Goal: Task Accomplishment & Management: Complete application form

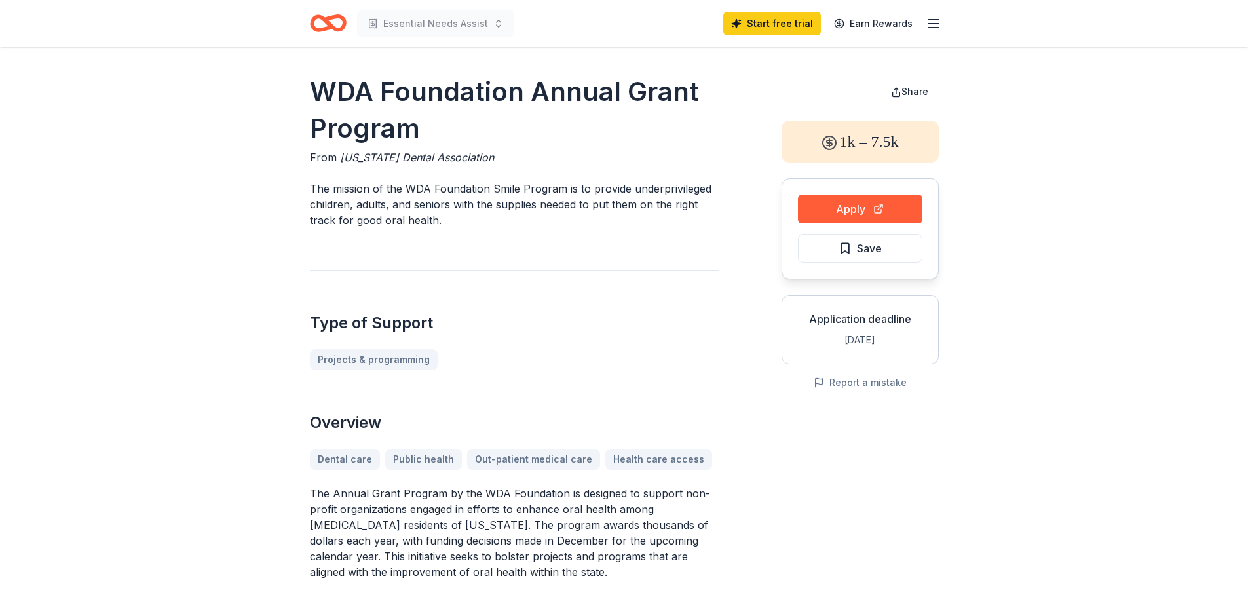
click at [814, 185] on div "Apply Save" at bounding box center [860, 228] width 157 height 101
click at [865, 205] on button "Apply" at bounding box center [860, 209] width 124 height 29
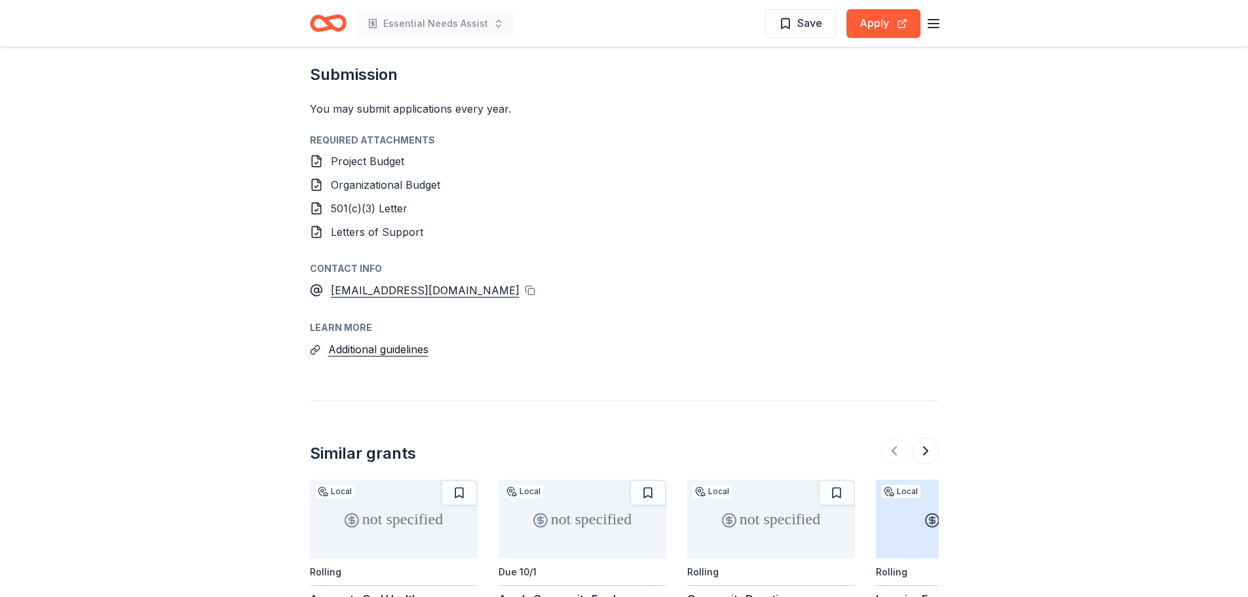
scroll to position [1301, 0]
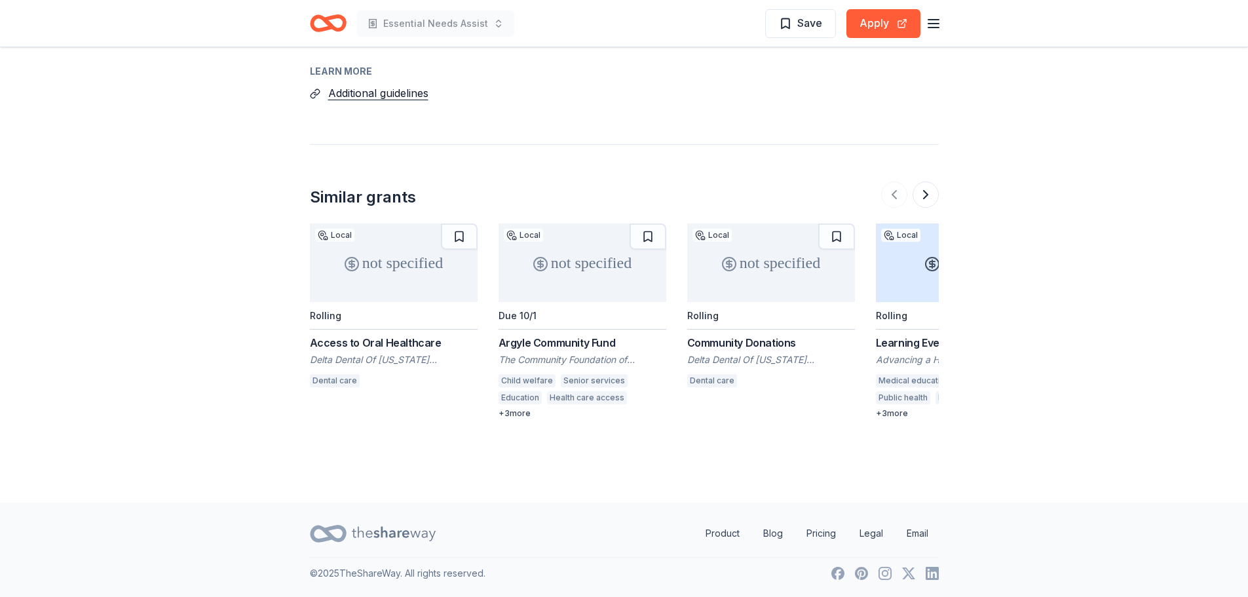
click at [771, 345] on div "Community Donations" at bounding box center [771, 343] width 168 height 16
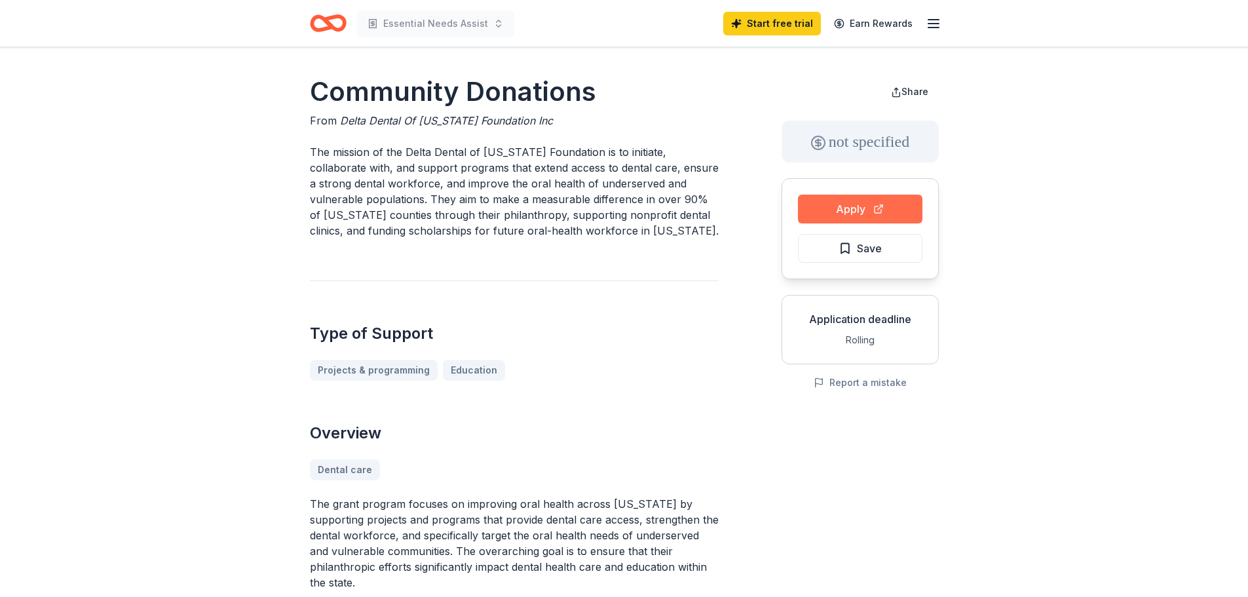
click at [860, 207] on button "Apply" at bounding box center [860, 209] width 124 height 29
